Goal: Information Seeking & Learning: Find specific page/section

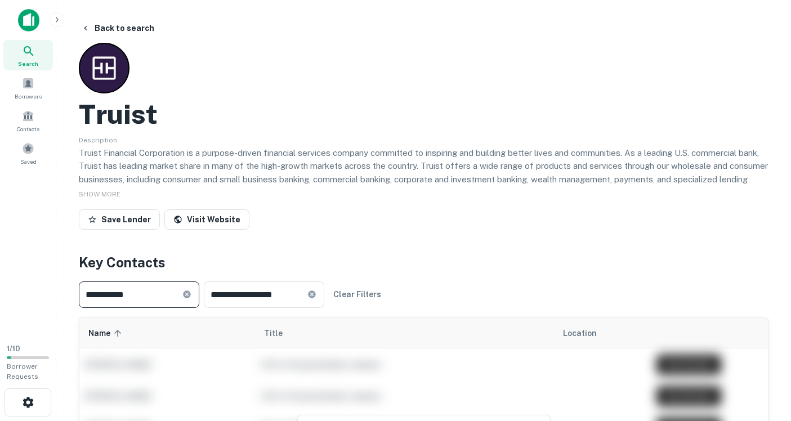
type input "**********"
click at [27, 53] on icon at bounding box center [29, 51] width 14 height 14
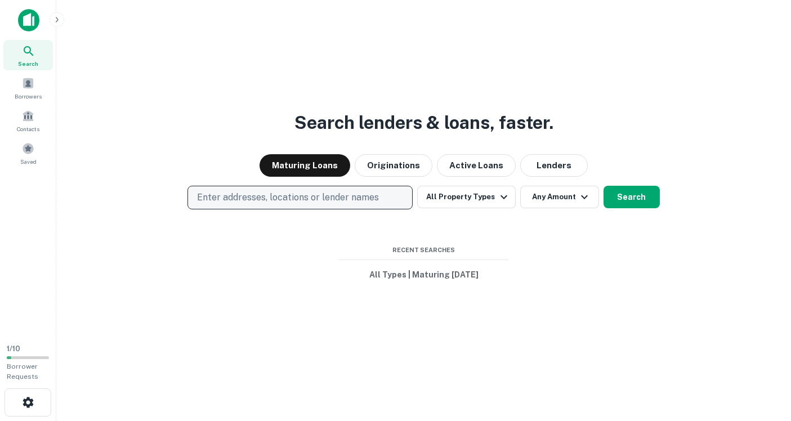
click at [244, 195] on p "Enter addresses, locations or lender names" at bounding box center [288, 198] width 182 height 14
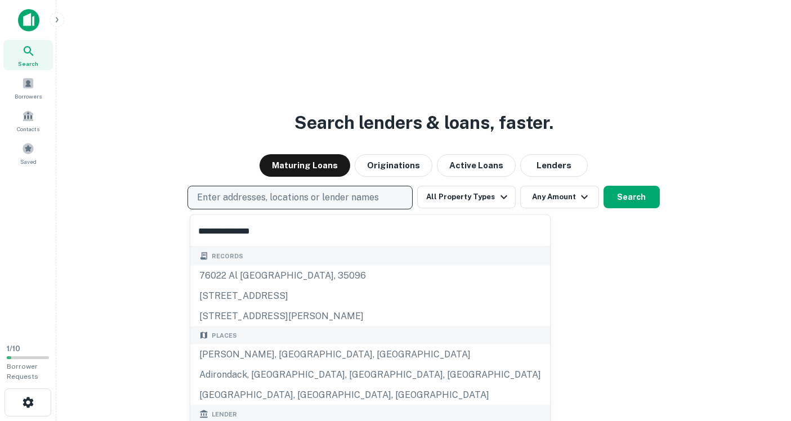
type input "**********"
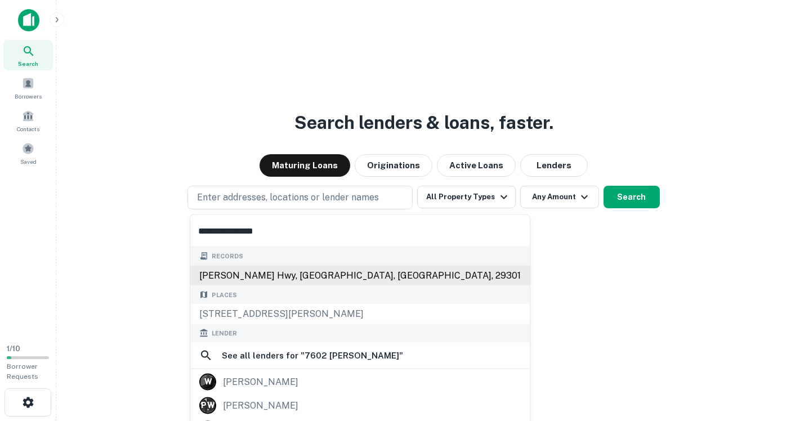
click at [273, 275] on div "[PERSON_NAME] hwy, [GEOGRAPHIC_DATA], [GEOGRAPHIC_DATA], 29301" at bounding box center [359, 275] width 339 height 20
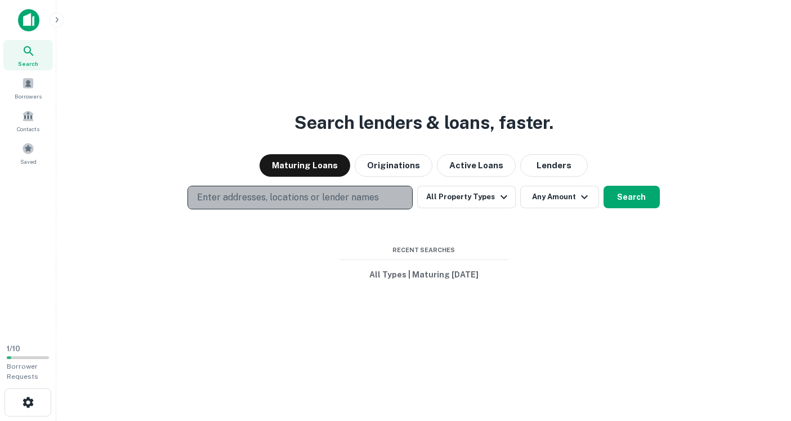
click at [231, 197] on p "Enter addresses, locations or lender names" at bounding box center [288, 198] width 182 height 14
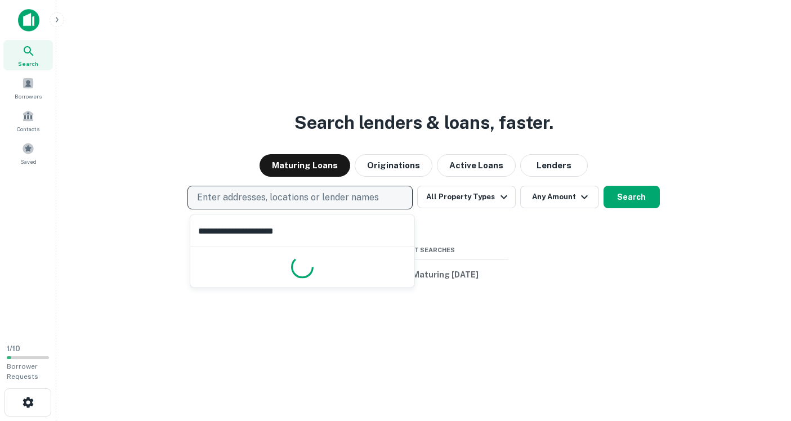
type input "**********"
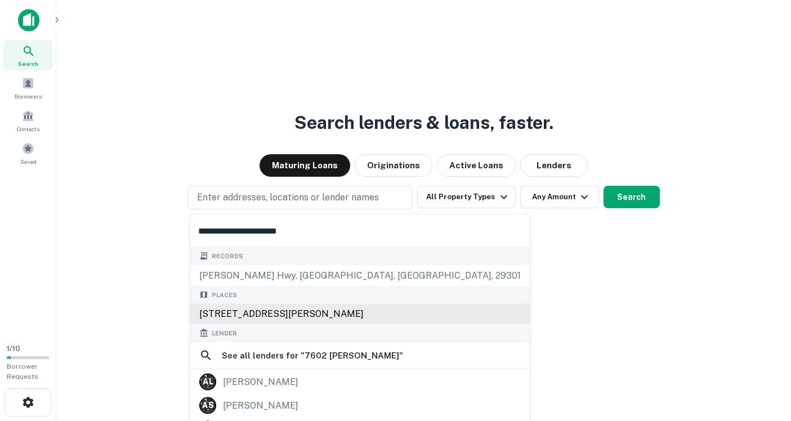
click at [238, 308] on div "[STREET_ADDRESS][PERSON_NAME]" at bounding box center [359, 314] width 339 height 20
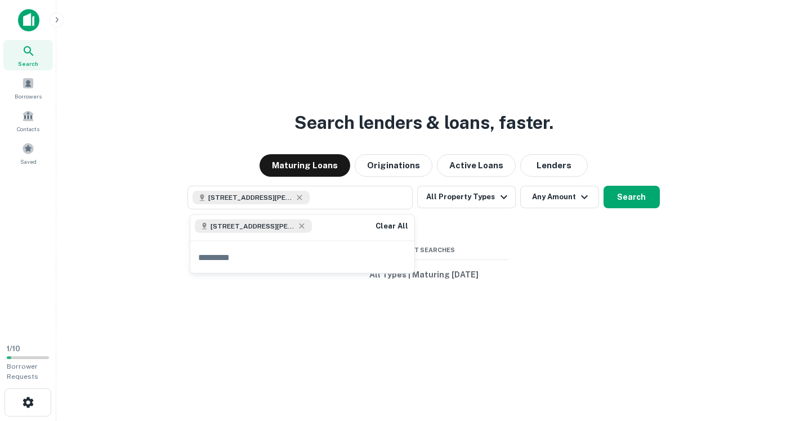
click at [217, 261] on input "text" at bounding box center [302, 257] width 224 height 32
click at [632, 194] on button "Search" at bounding box center [631, 197] width 56 height 23
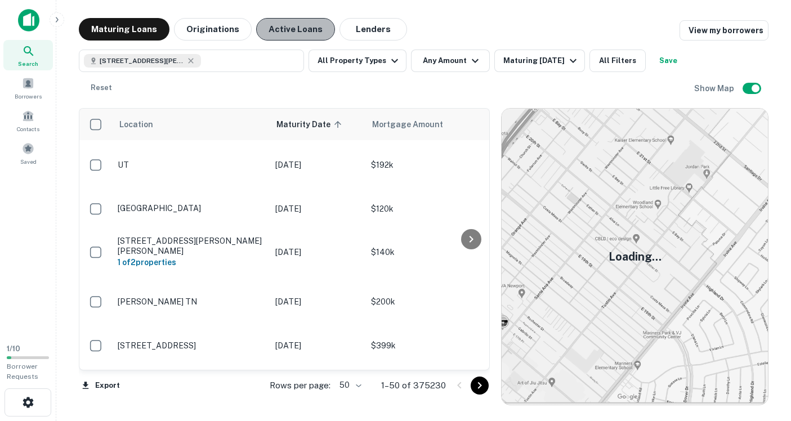
click at [296, 31] on button "Active Loans" at bounding box center [295, 29] width 79 height 23
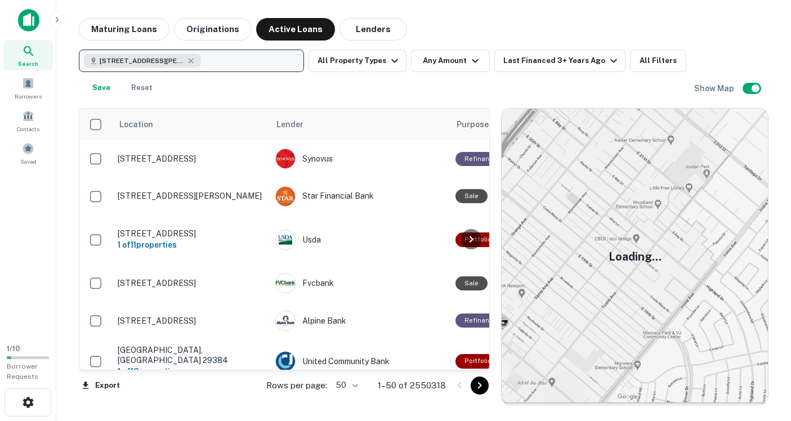
click at [144, 64] on span "[STREET_ADDRESS][PERSON_NAME]" at bounding box center [142, 61] width 84 height 10
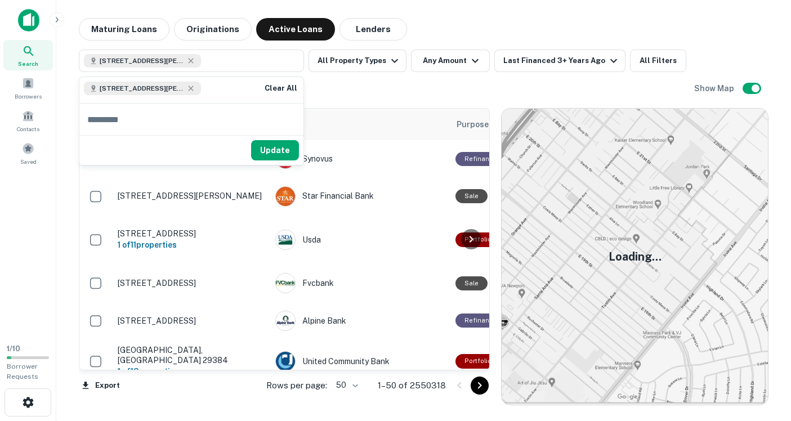
click at [131, 92] on span "[STREET_ADDRESS][PERSON_NAME]" at bounding box center [142, 88] width 84 height 10
click at [128, 88] on span "[STREET_ADDRESS][PERSON_NAME]" at bounding box center [142, 88] width 84 height 10
click at [393, 84] on div "[STREET_ADDRESS][PERSON_NAME] All Property Types Any Amount Last Financed 3+ Ye…" at bounding box center [386, 75] width 615 height 50
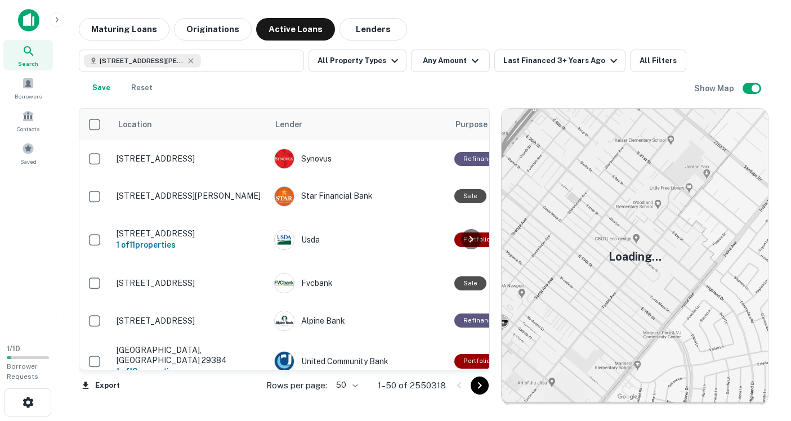
click at [623, 244] on img at bounding box center [635, 257] width 266 height 296
click at [28, 86] on span at bounding box center [28, 83] width 12 height 12
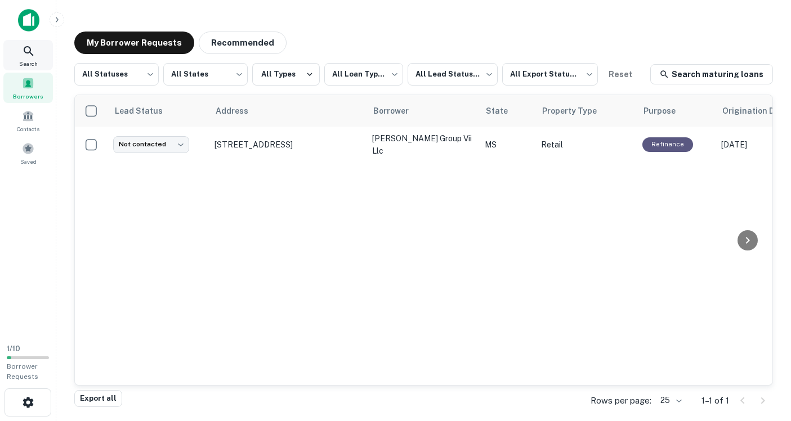
click at [25, 57] on icon at bounding box center [29, 51] width 14 height 14
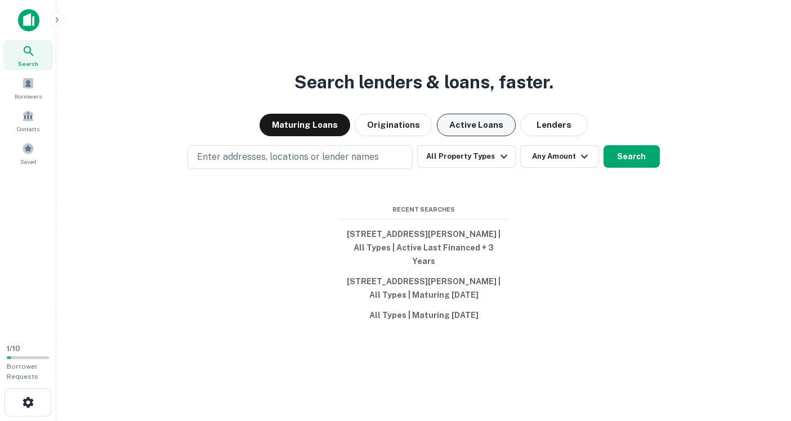
click at [470, 124] on button "Active Loans" at bounding box center [476, 125] width 79 height 23
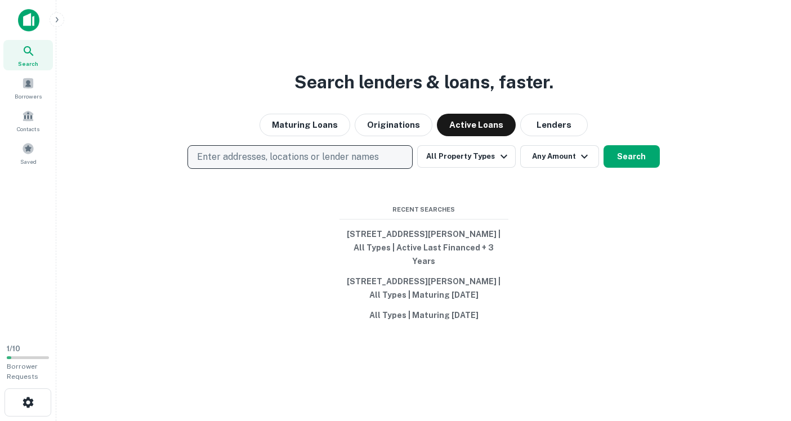
click at [253, 151] on p "Enter addresses, locations or lender names" at bounding box center [288, 157] width 182 height 14
type input "**********"
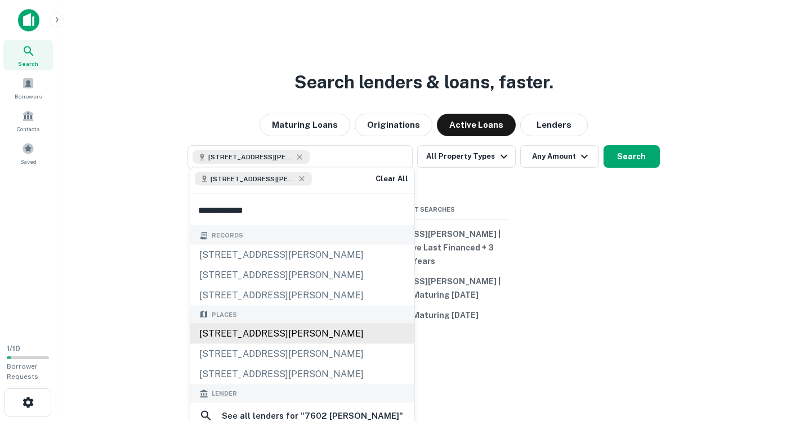
click at [330, 305] on div "Places 7602 Warren H Abernathy Highway, Spartanburg, SC, USA 7602 Warren Avenue…" at bounding box center [302, 344] width 224 height 79
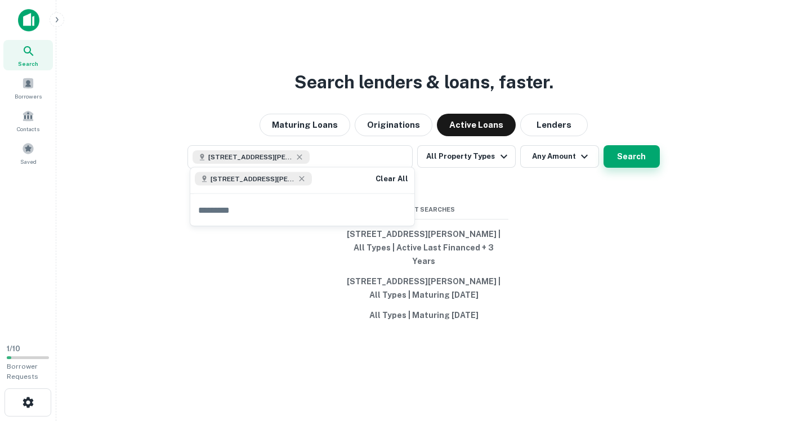
click at [628, 148] on button "Search" at bounding box center [631, 156] width 56 height 23
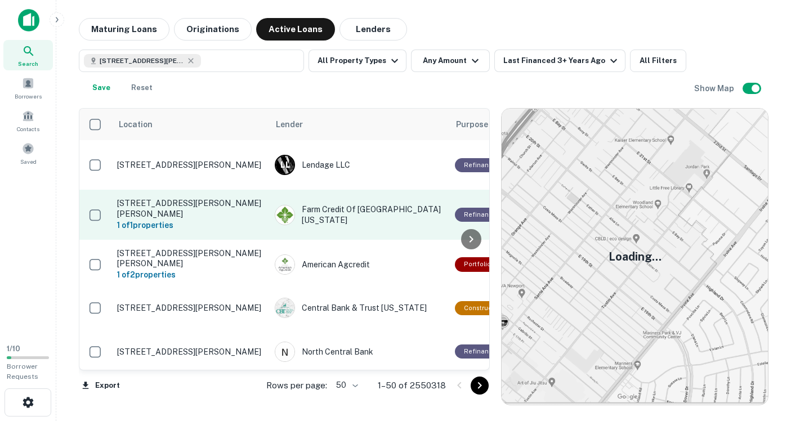
scroll to position [0, 1]
